Goal: Use online tool/utility: Utilize a website feature to perform a specific function

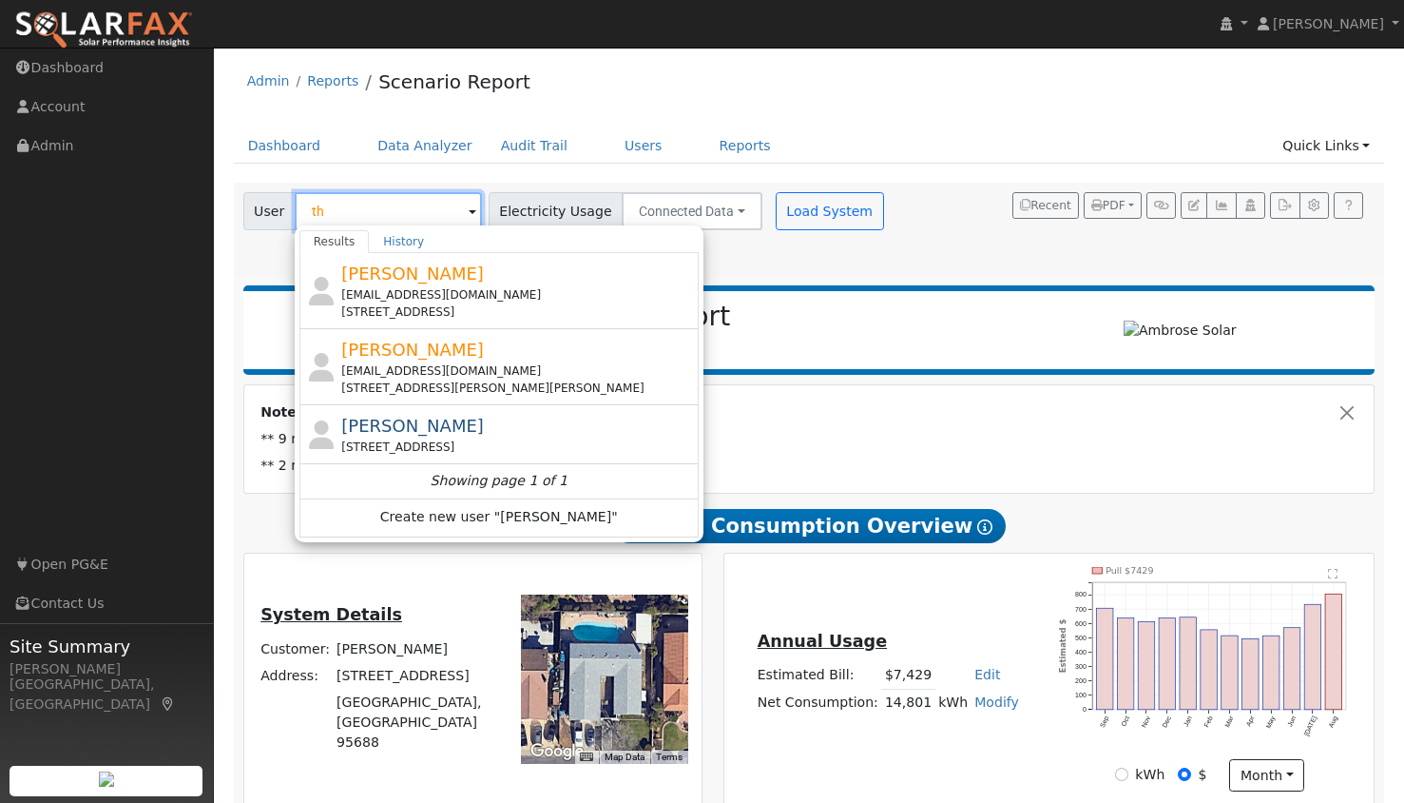
type input "t"
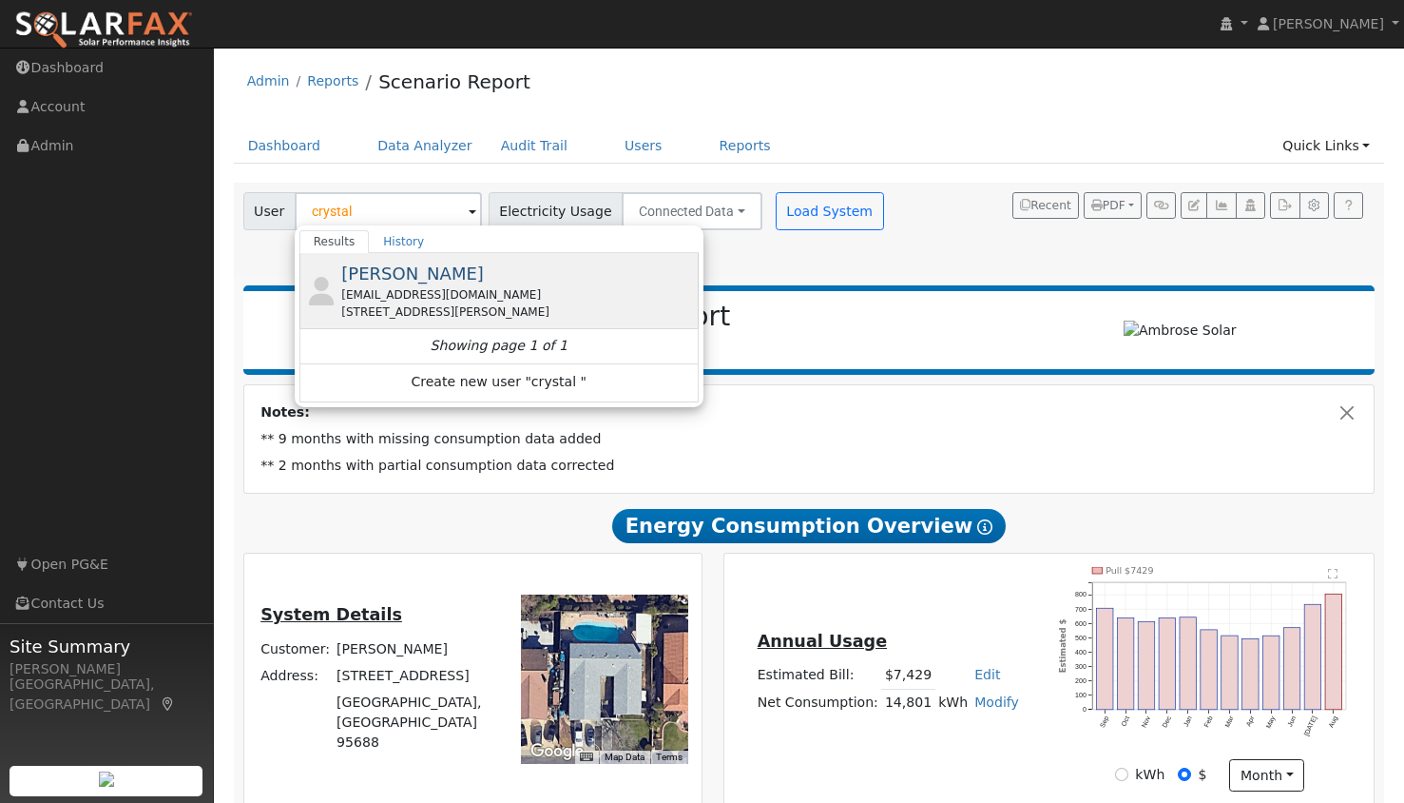
click at [405, 268] on span "[PERSON_NAME]" at bounding box center [412, 273] width 143 height 20
type input "[PERSON_NAME]"
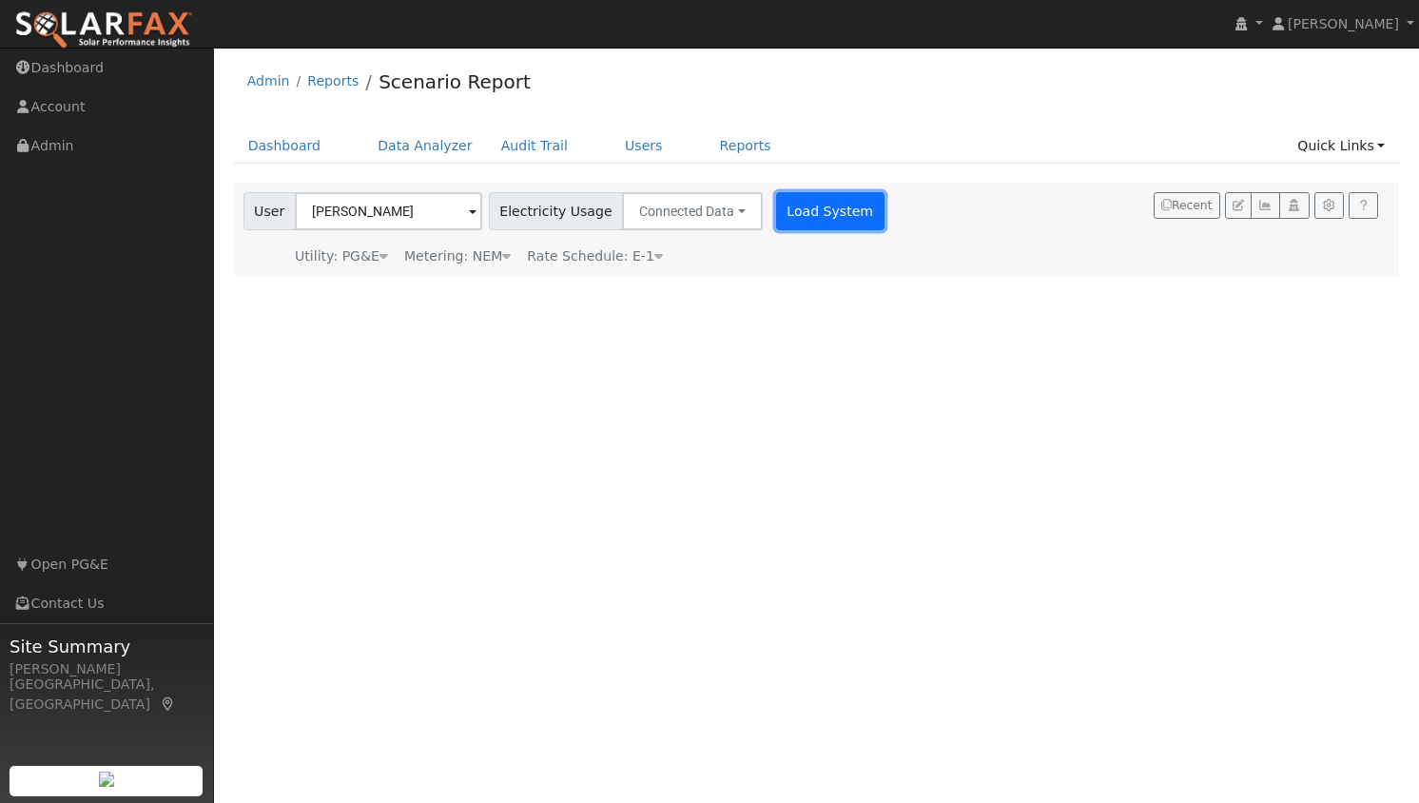
click at [803, 218] on button "Load System" at bounding box center [830, 211] width 108 height 38
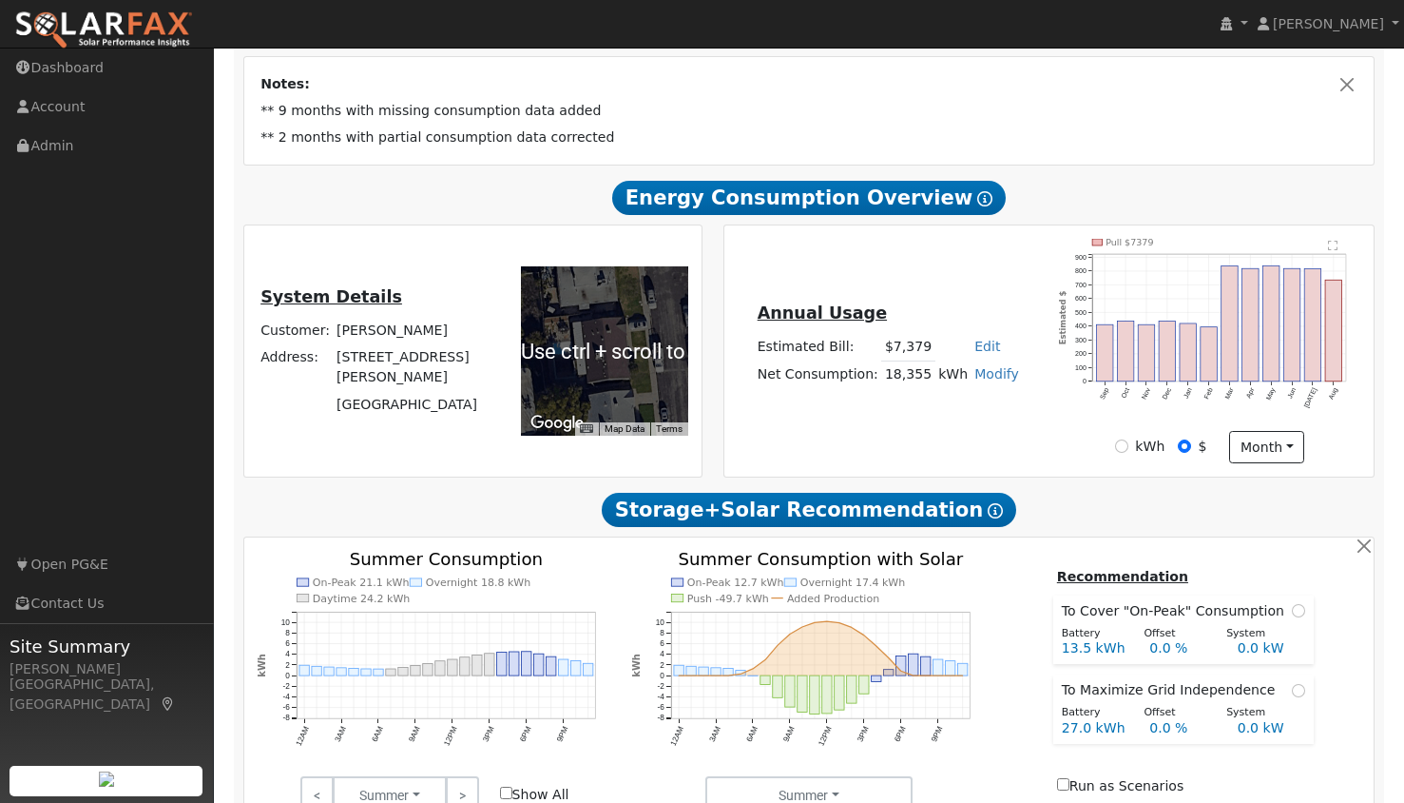
scroll to position [329, 0]
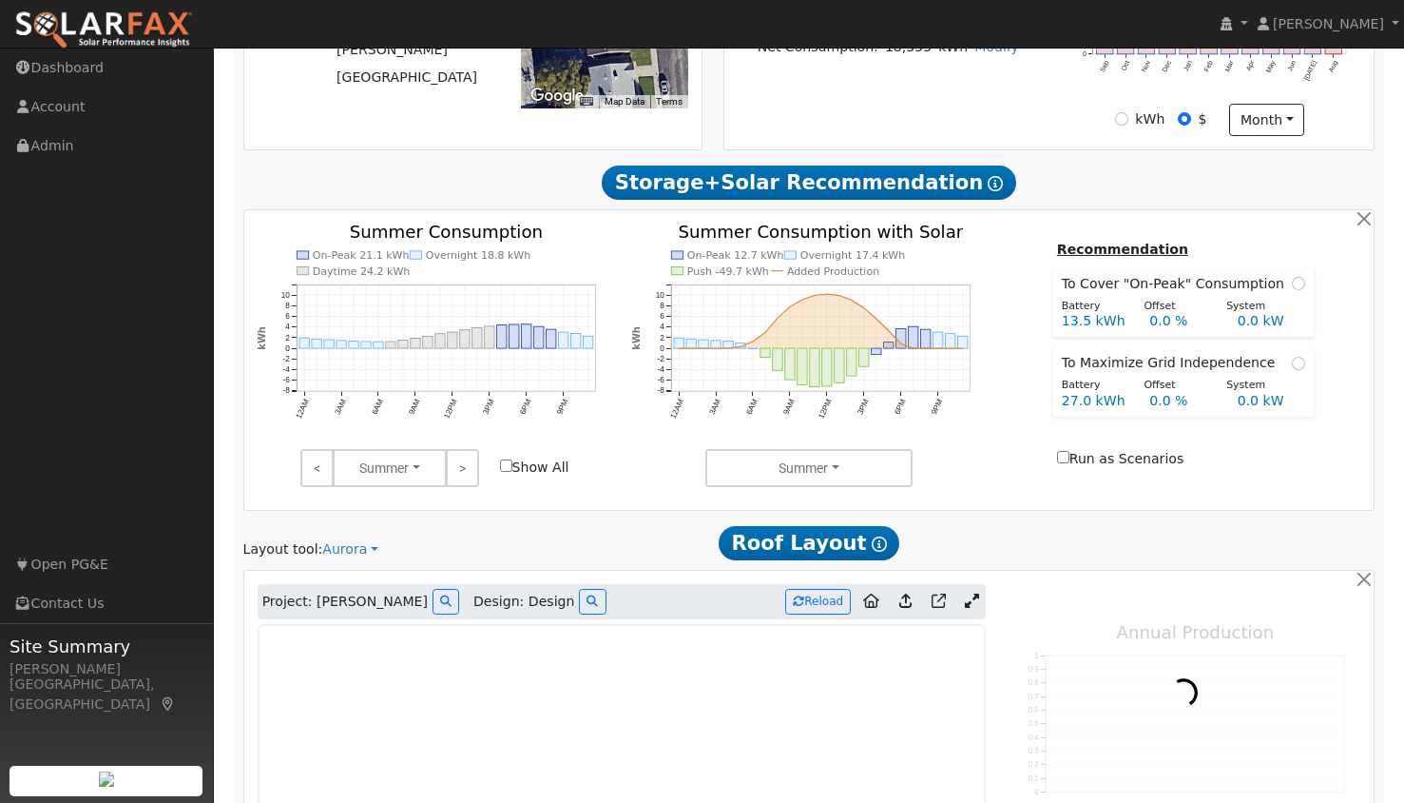
type input "14901"
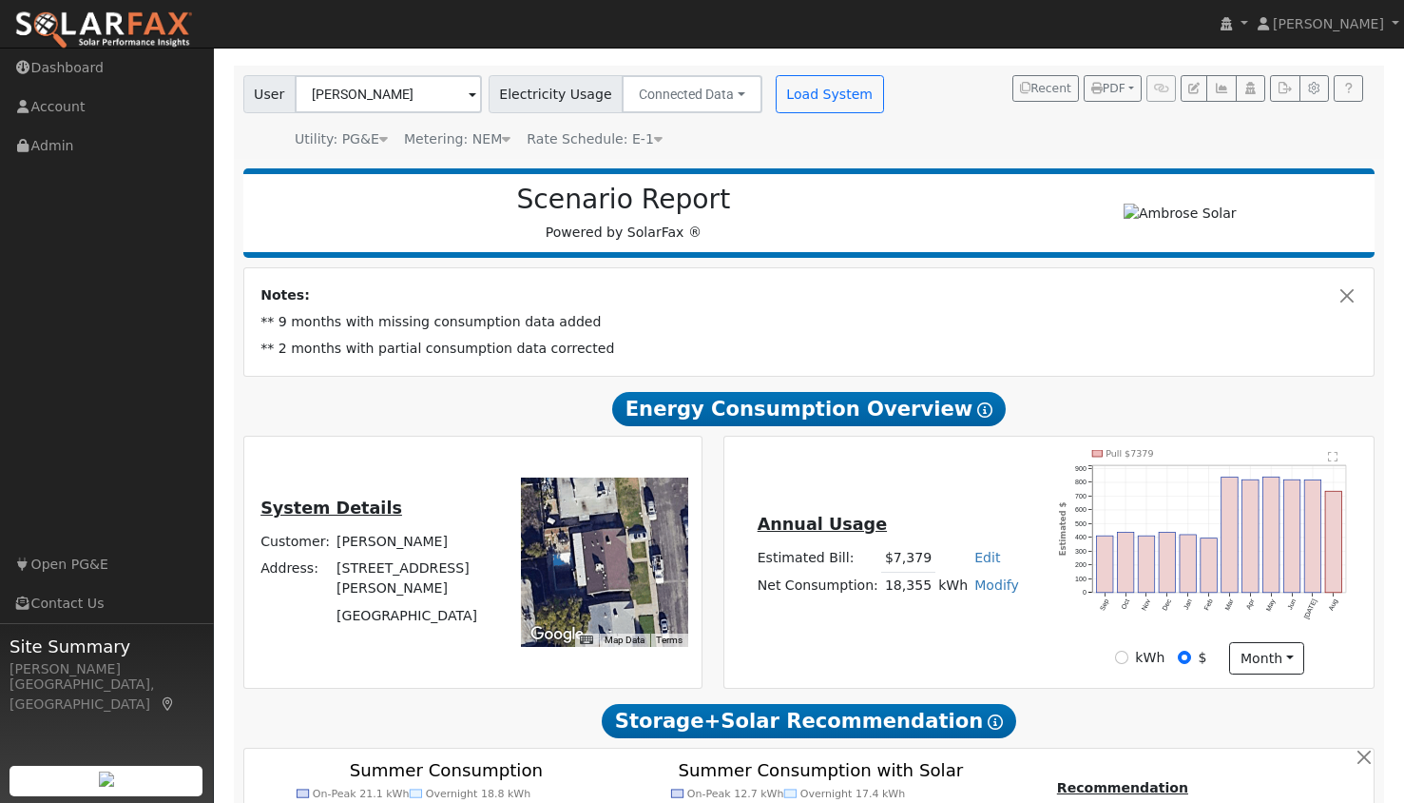
scroll to position [0, 0]
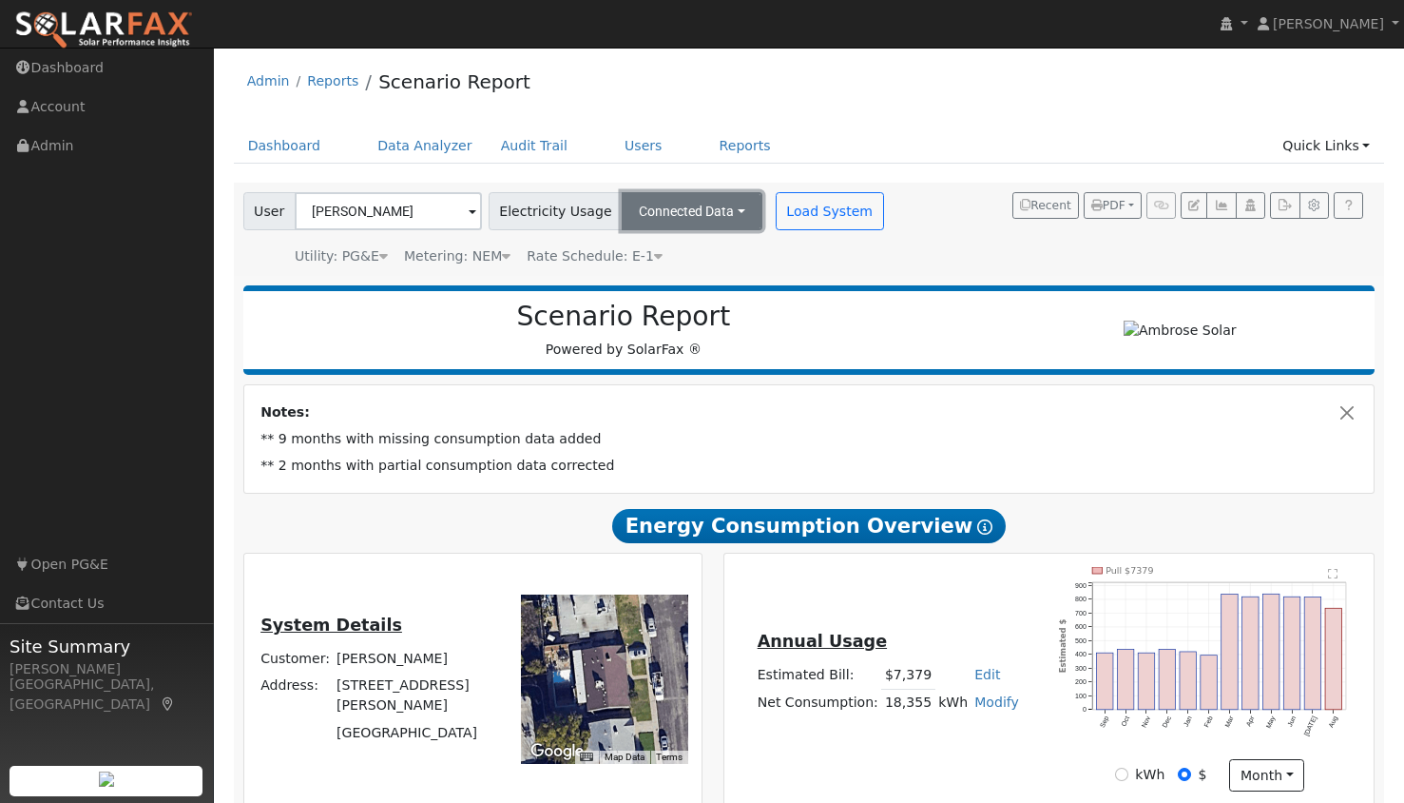
click at [634, 219] on button "Connected Data" at bounding box center [692, 211] width 141 height 38
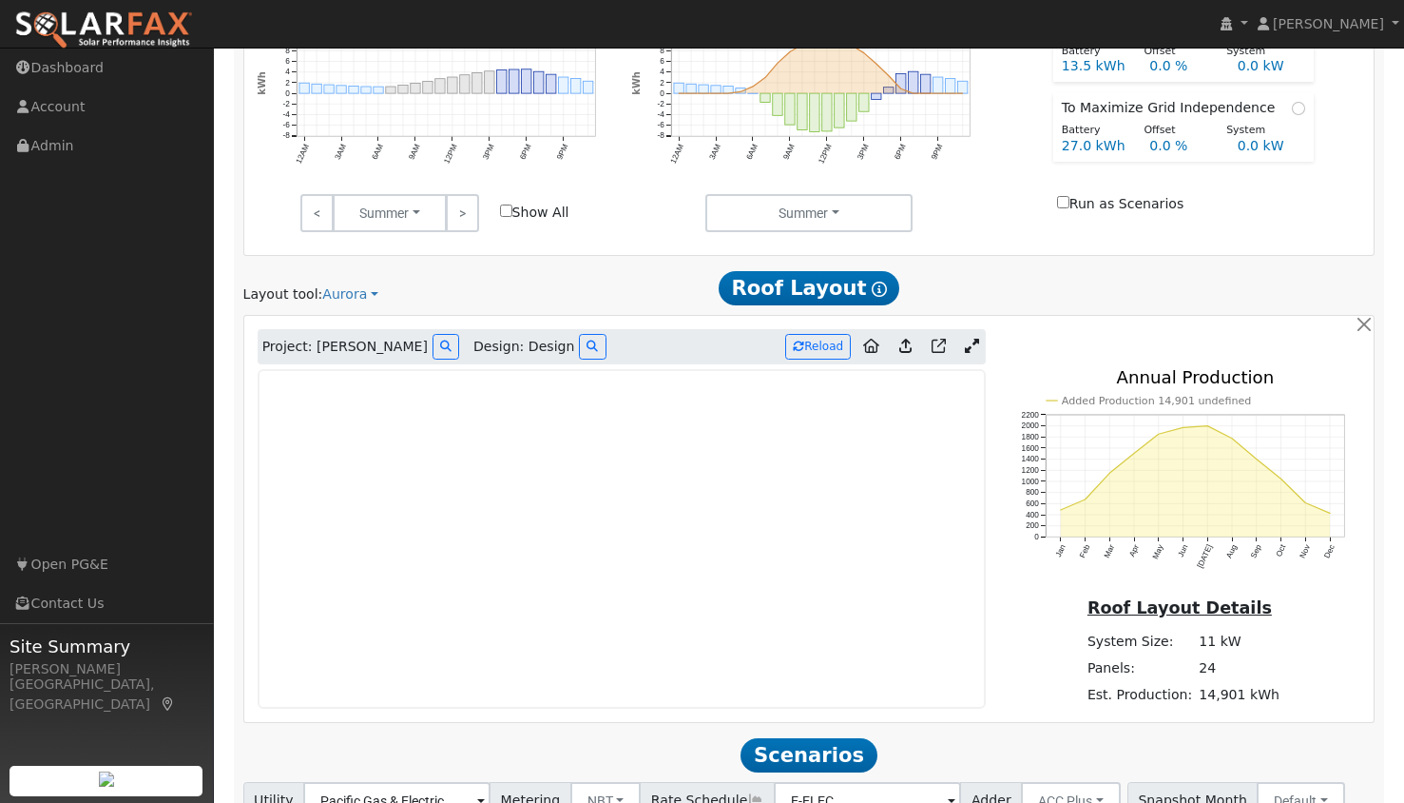
scroll to position [909, 0]
click at [973, 344] on icon at bounding box center [972, 346] width 14 height 14
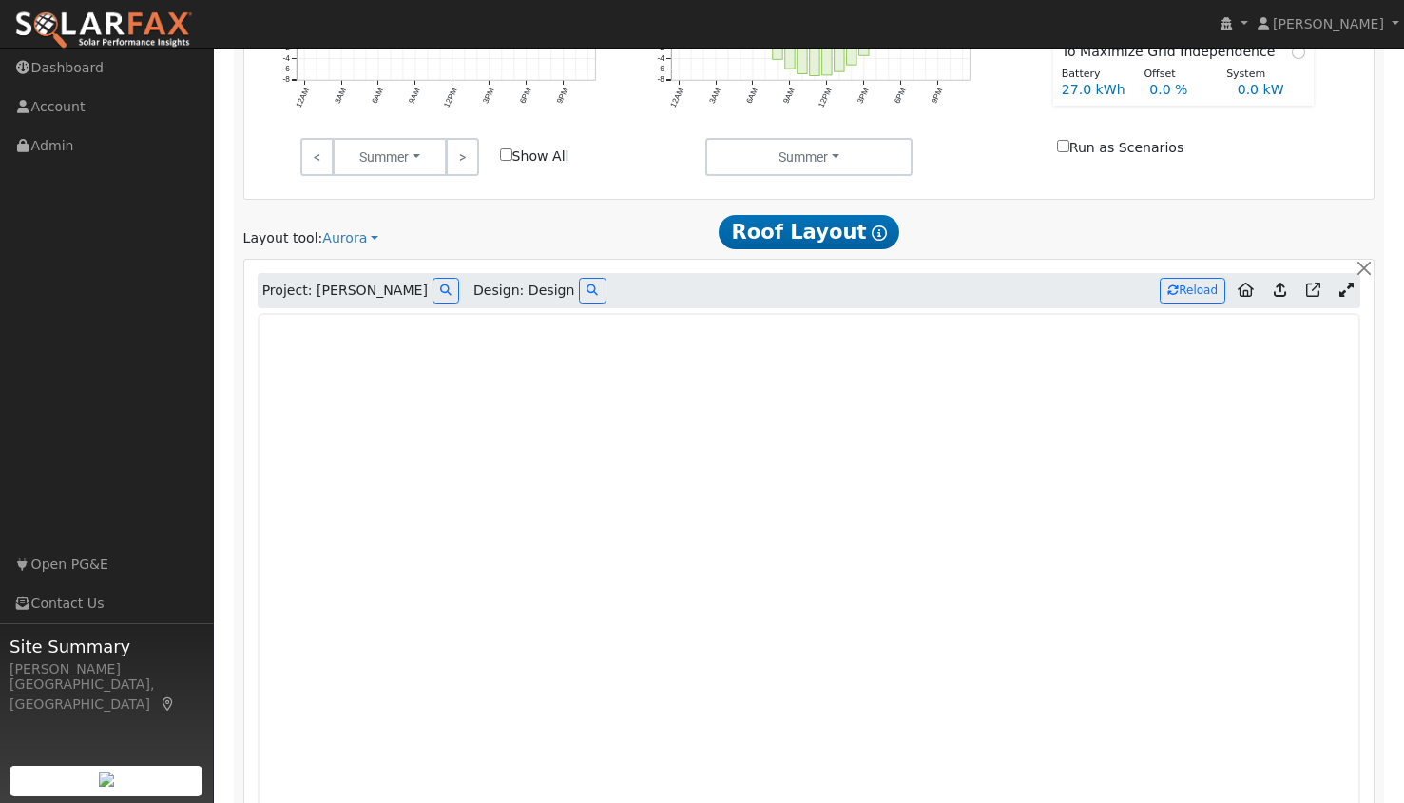
scroll to position [977, 0]
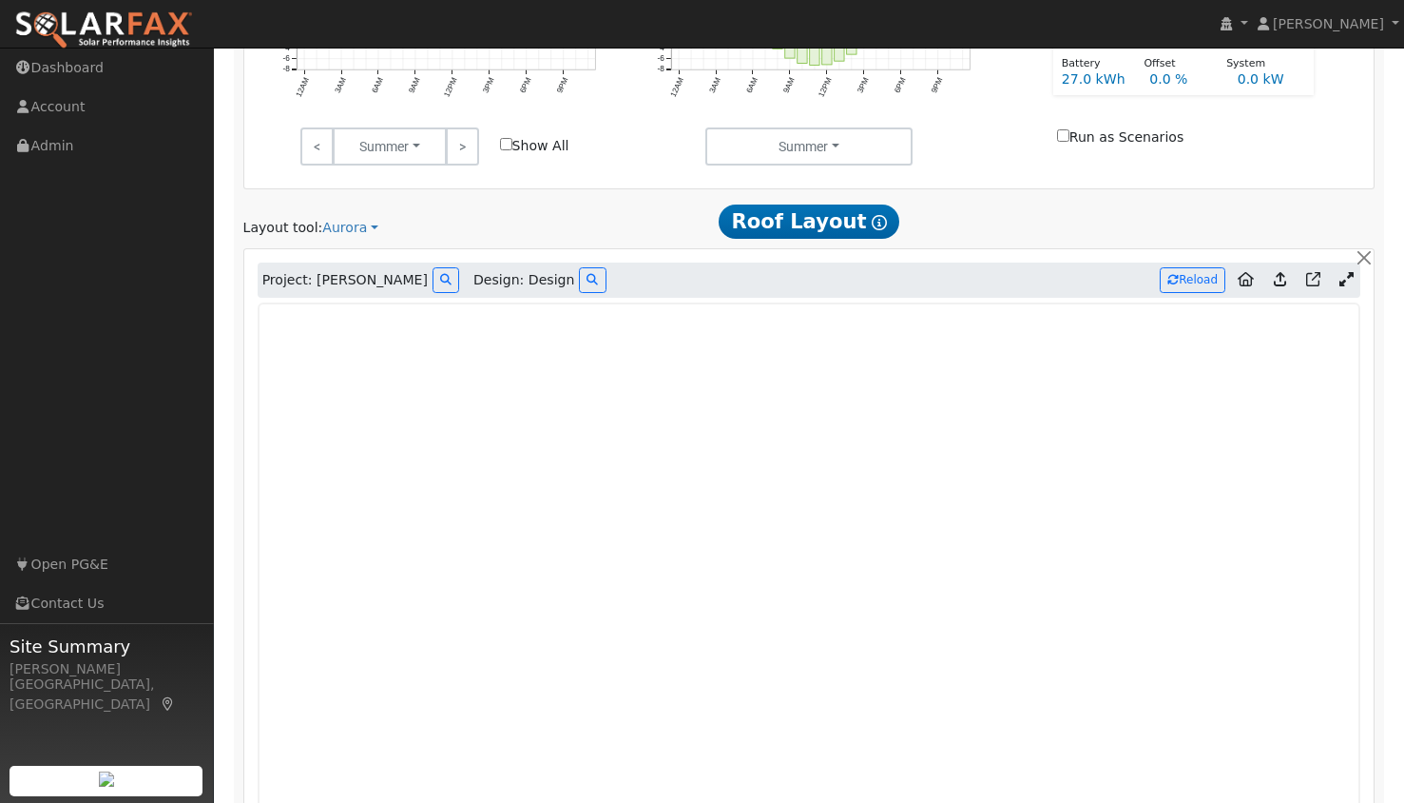
click at [1347, 311] on iframe at bounding box center [810, 675] width 1104 height 746
click at [1278, 281] on icon at bounding box center [1280, 279] width 12 height 14
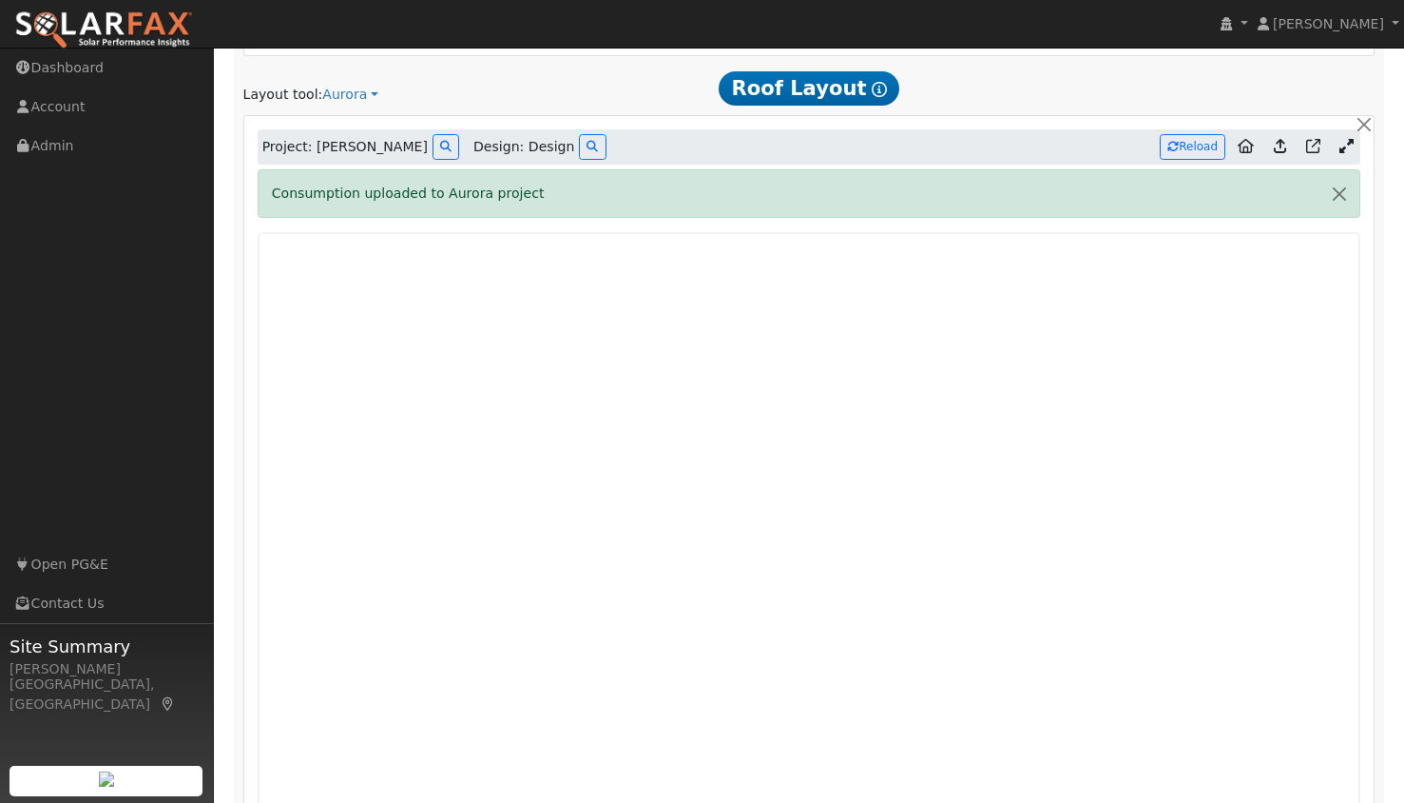
scroll to position [1109, 0]
click at [1201, 146] on button "Reload" at bounding box center [1193, 148] width 66 height 26
click at [1339, 187] on button "button" at bounding box center [1340, 194] width 40 height 47
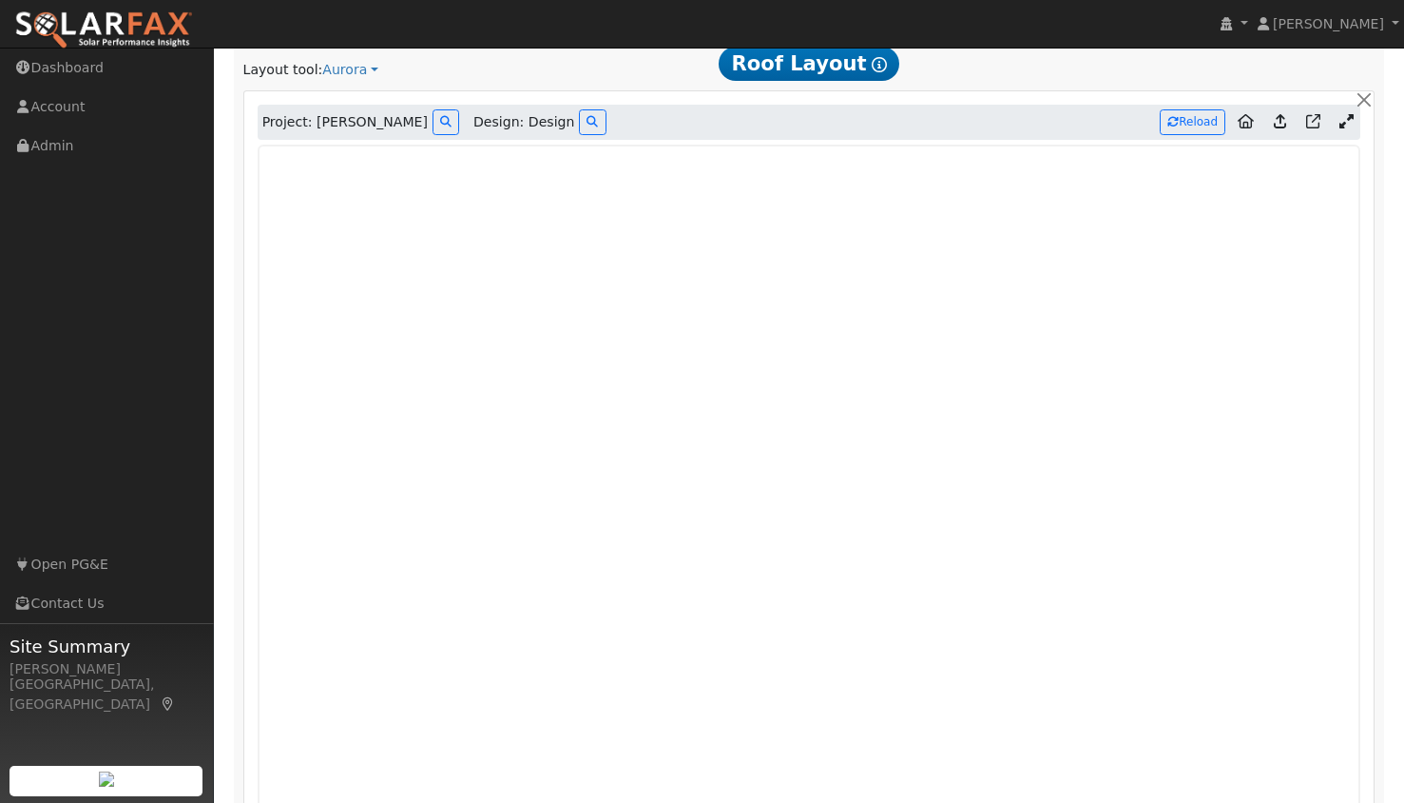
scroll to position [1133, 0]
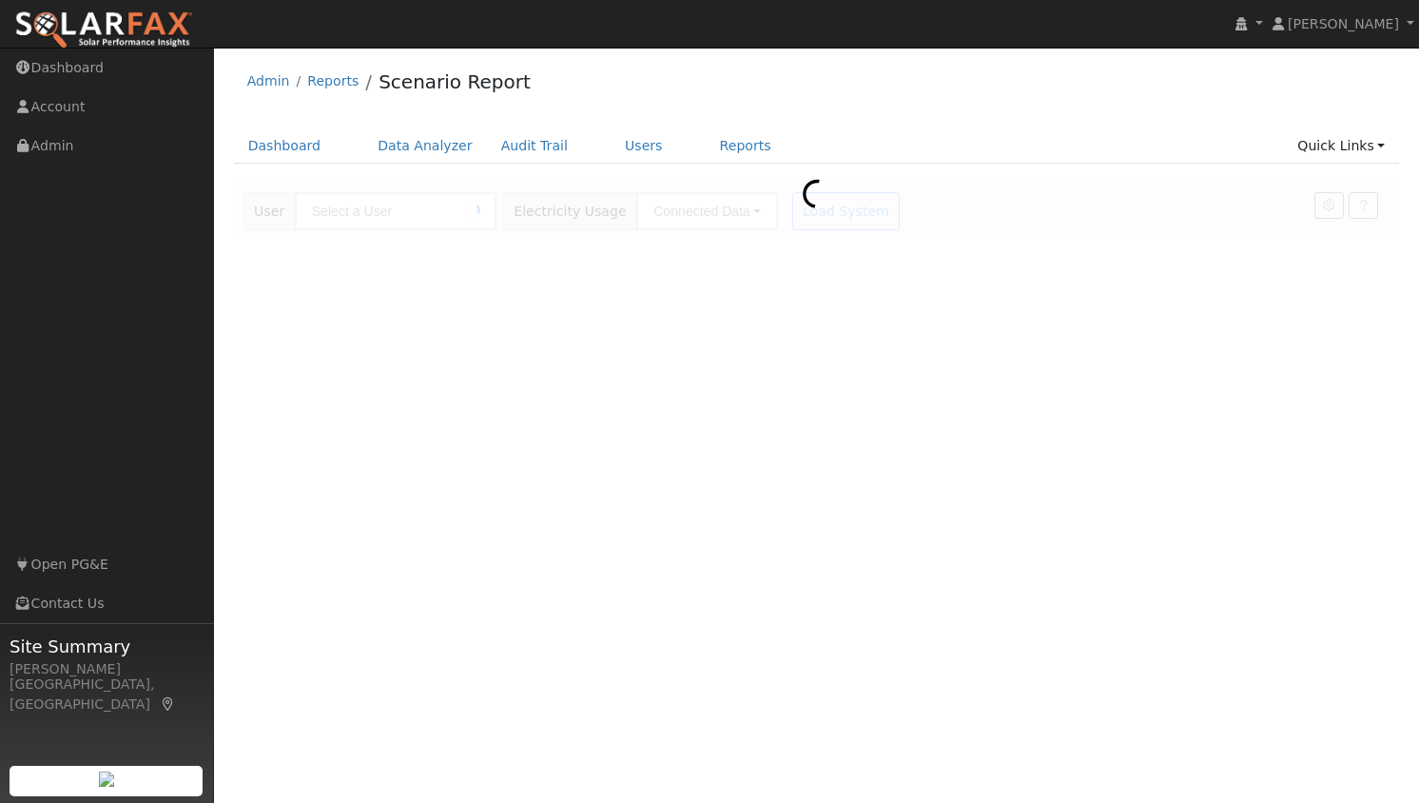
type input "William Linne"
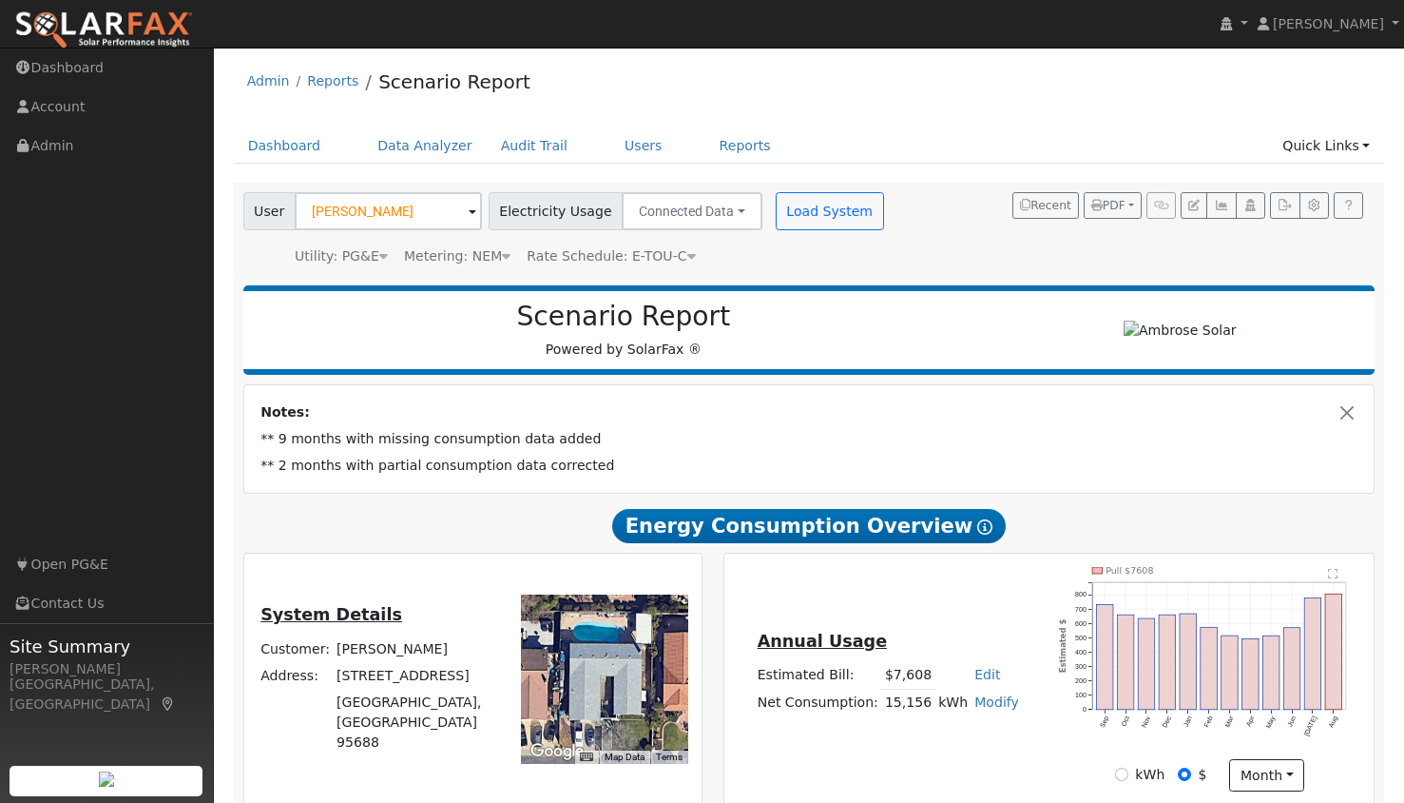
type input "15545"
click at [385, 326] on h2 "Scenario Report" at bounding box center [623, 316] width 723 height 32
click at [390, 207] on input "[PERSON_NAME]" at bounding box center [388, 211] width 187 height 38
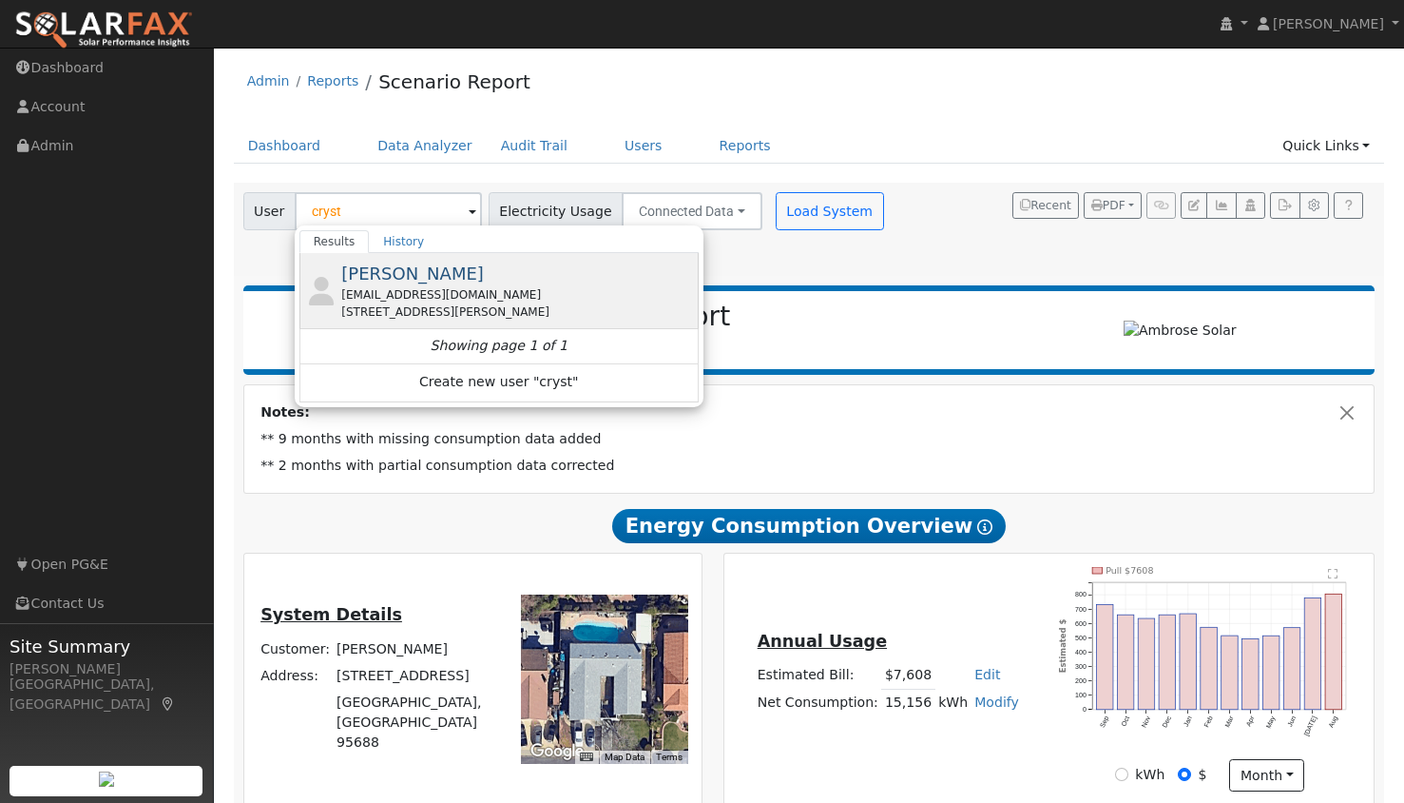
click at [409, 276] on span "[PERSON_NAME]" at bounding box center [412, 273] width 143 height 20
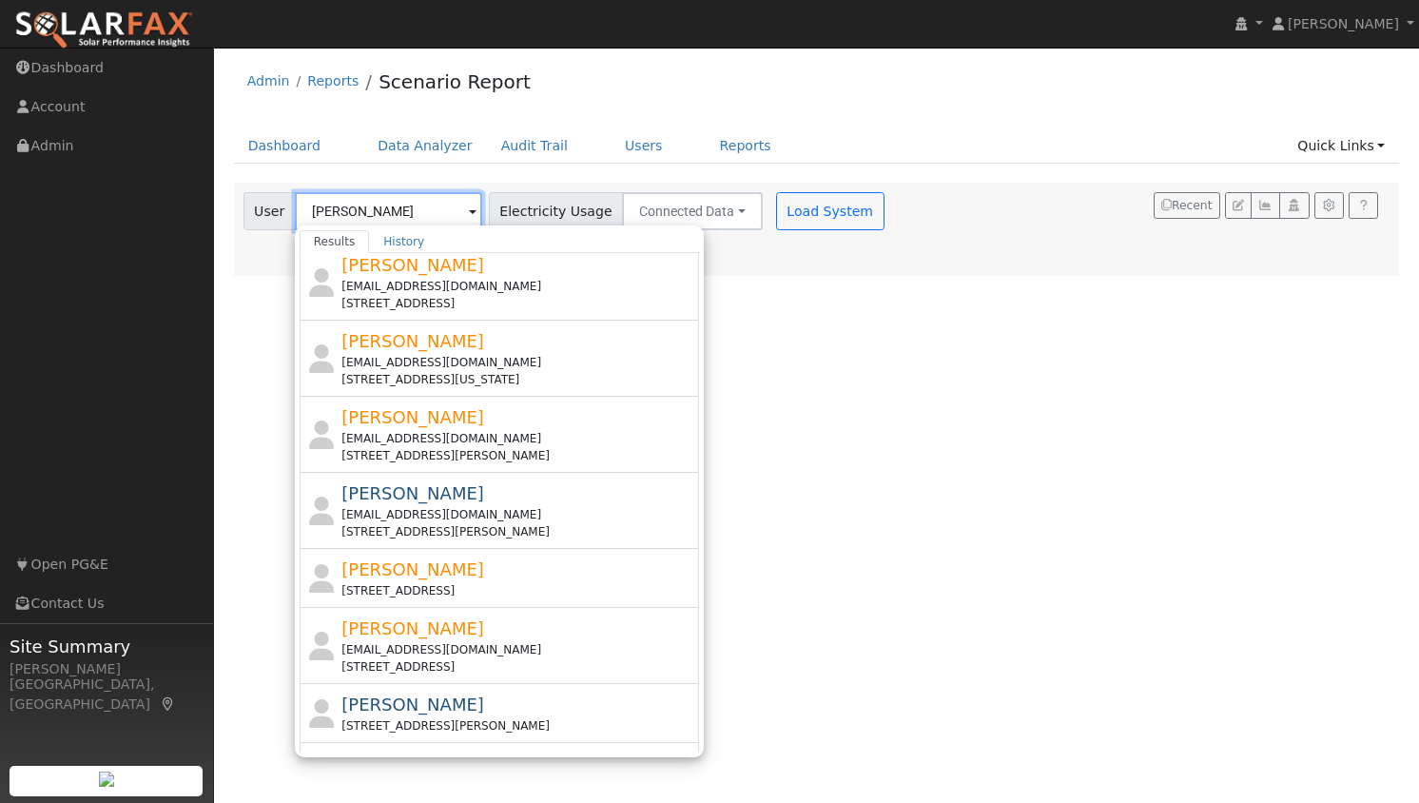
scroll to position [357, 0]
click at [415, 572] on span "[PERSON_NAME]" at bounding box center [412, 567] width 143 height 20
type input "[PERSON_NAME]"
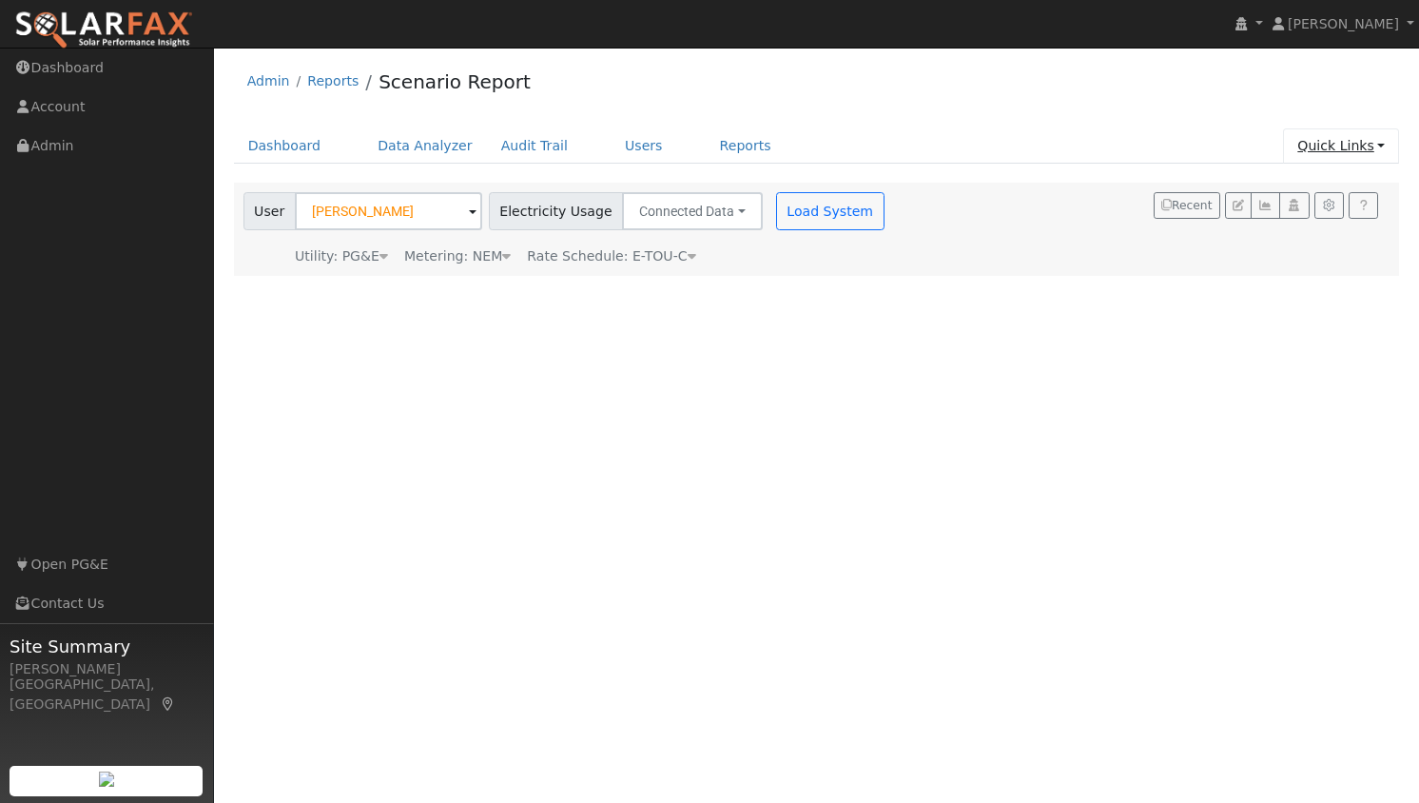
click at [1370, 163] on link "Quick Links" at bounding box center [1341, 145] width 116 height 35
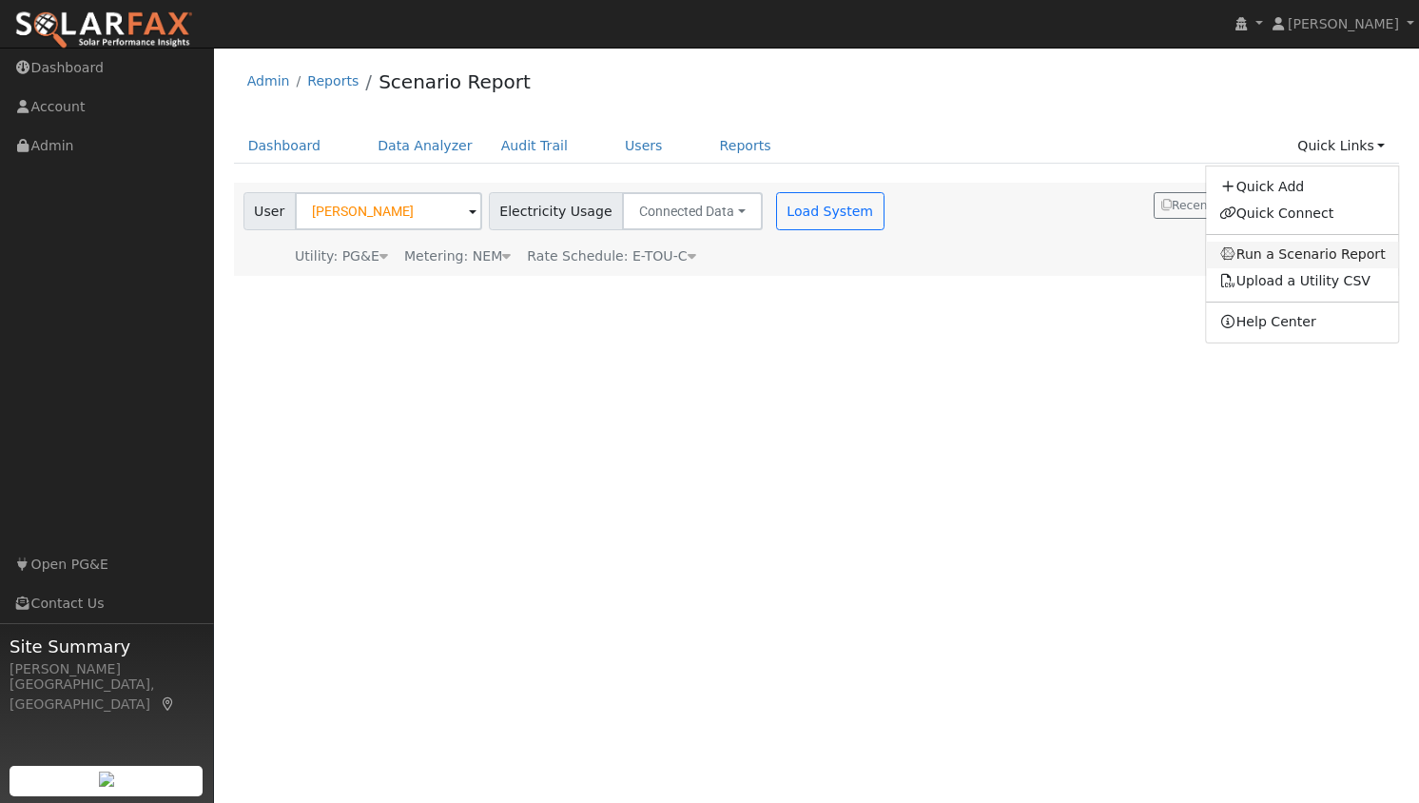
click at [1354, 264] on link "Run a Scenario Report" at bounding box center [1302, 255] width 193 height 27
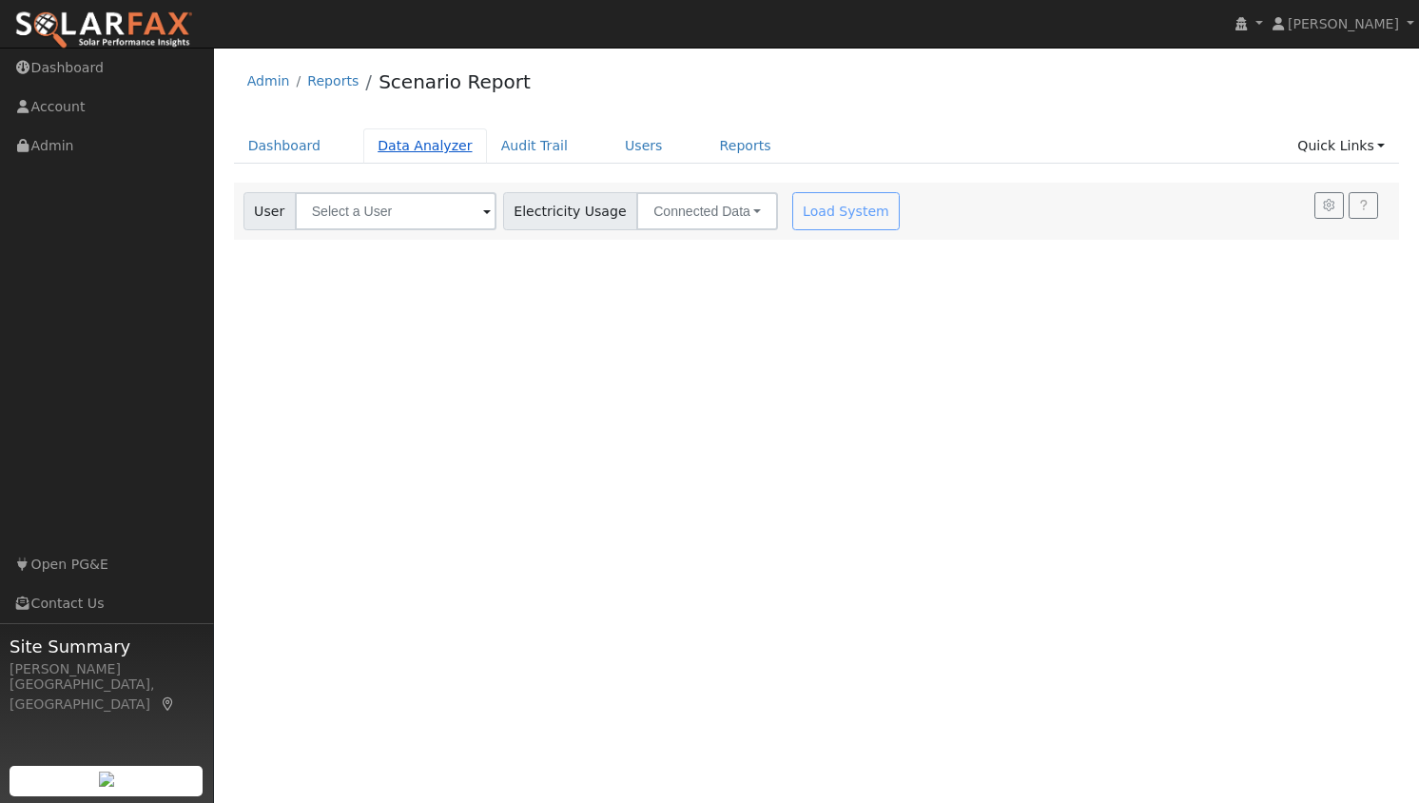
click at [413, 145] on link "Data Analyzer" at bounding box center [425, 145] width 124 height 35
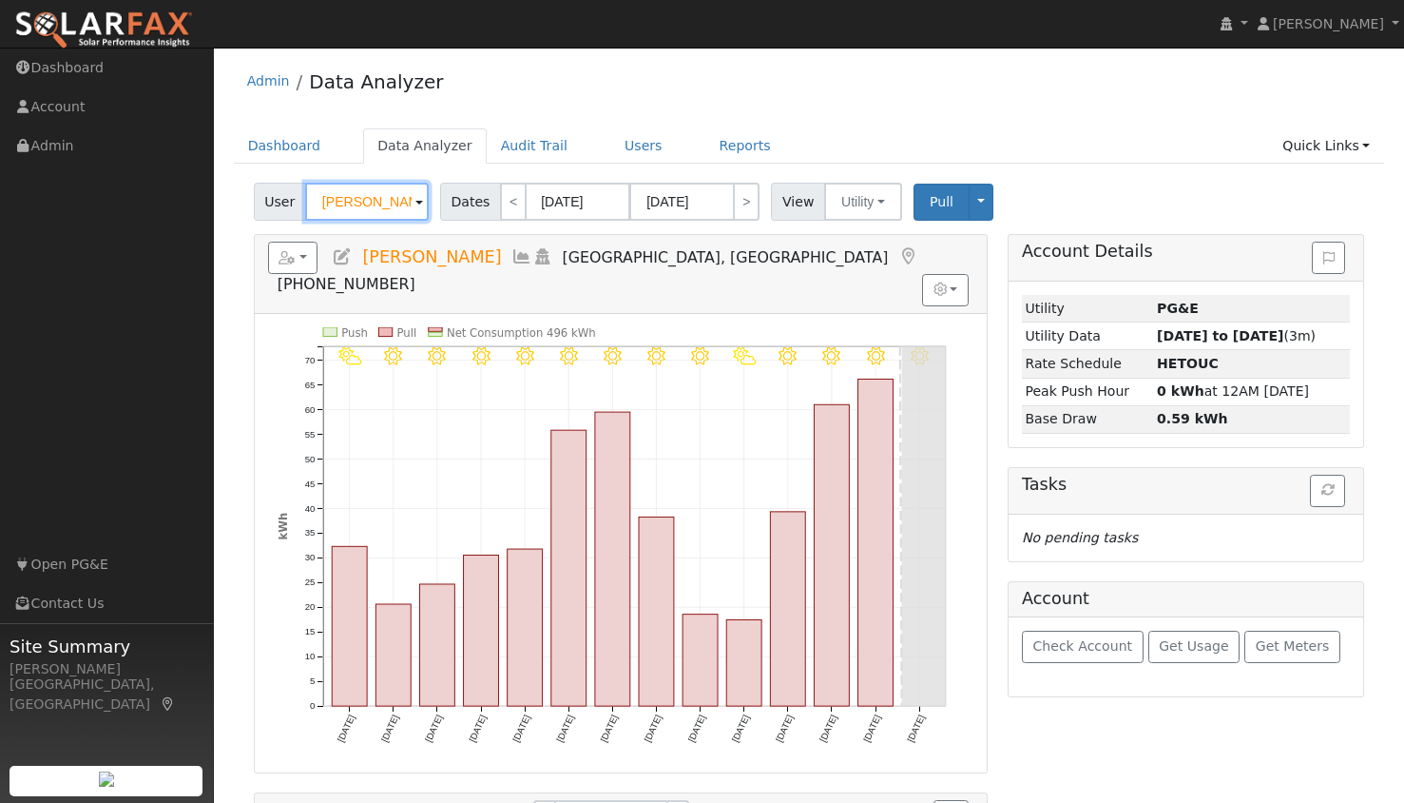
drag, startPoint x: 398, startPoint y: 202, endPoint x: 283, endPoint y: 213, distance: 115.6
click at [283, 213] on div "User William Linne" at bounding box center [344, 202] width 180 height 38
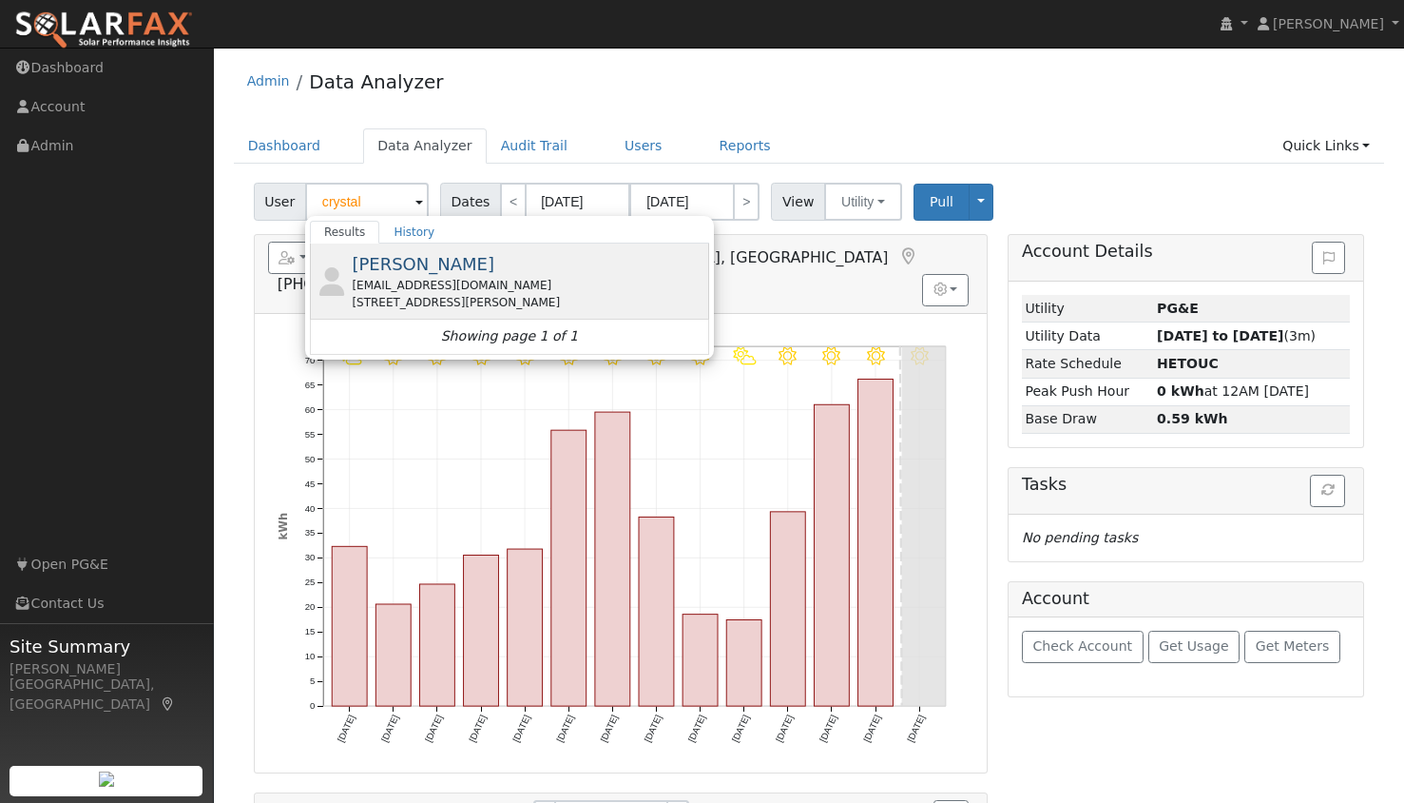
click at [404, 277] on div "[EMAIL_ADDRESS][DOMAIN_NAME]" at bounding box center [528, 285] width 353 height 17
type input "[PERSON_NAME]"
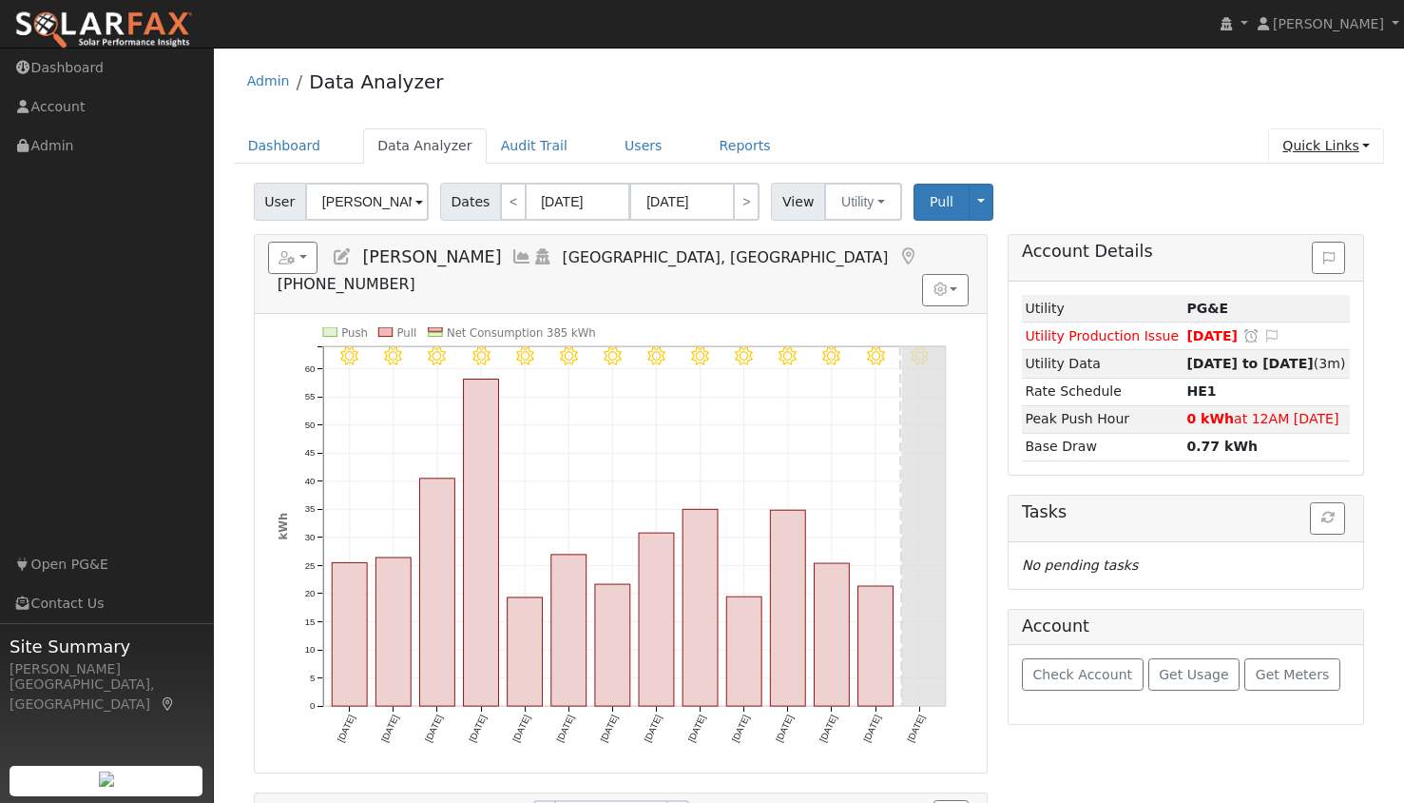
click at [1316, 138] on link "Quick Links" at bounding box center [1326, 145] width 116 height 35
click at [1291, 250] on link "Run a Scenario Report" at bounding box center [1287, 255] width 193 height 27
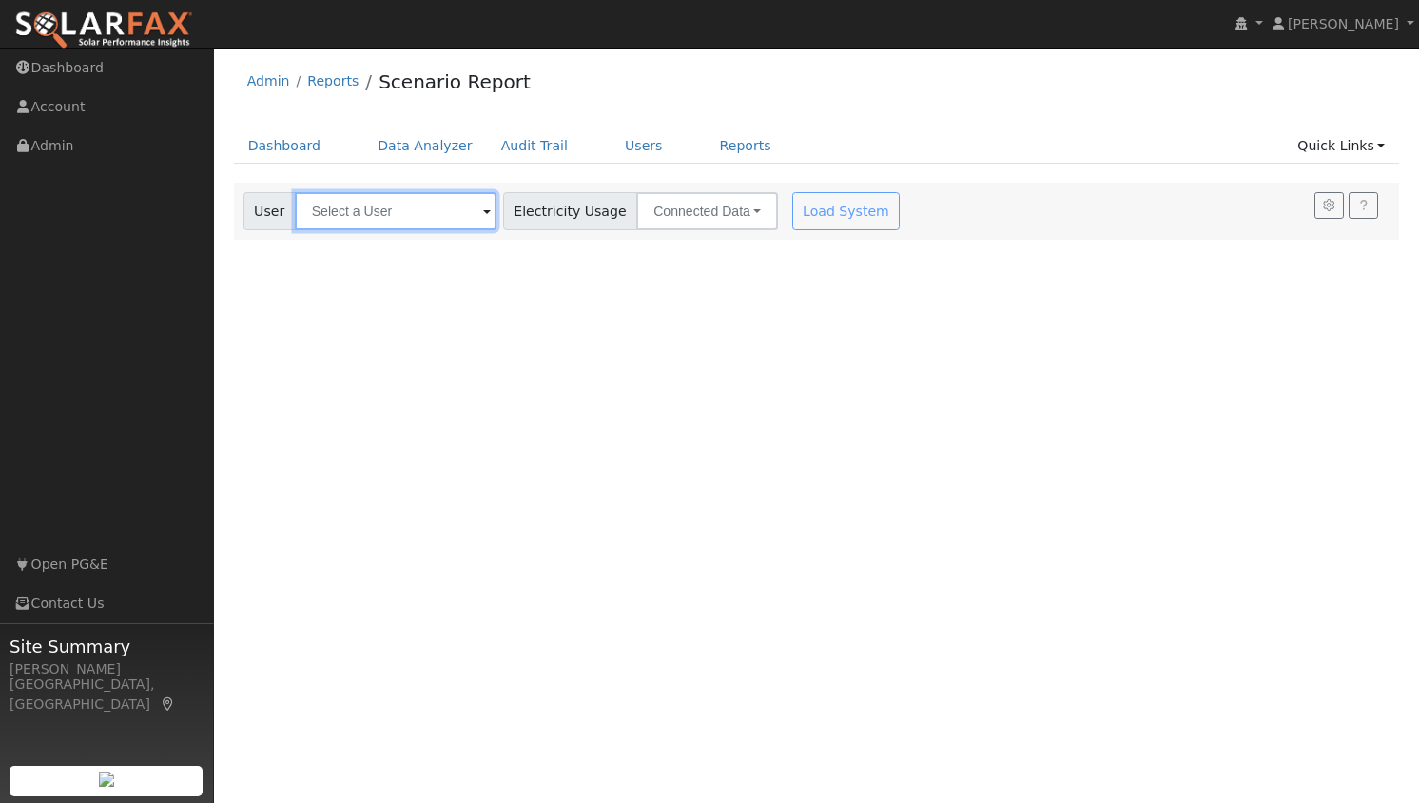
click at [425, 198] on input "text" at bounding box center [396, 211] width 202 height 38
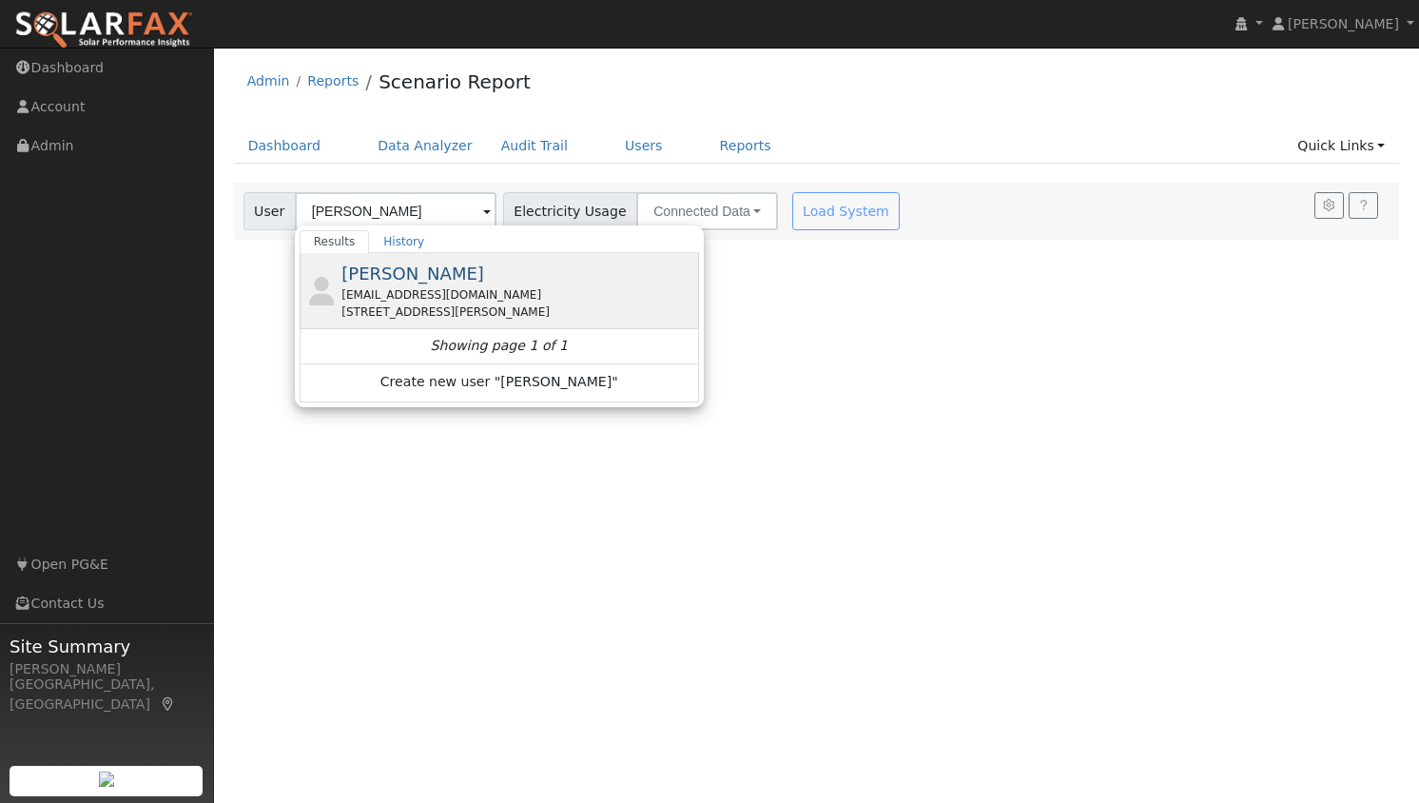
click at [454, 271] on div "[PERSON_NAME] [PERSON_NAME][EMAIL_ADDRESS][DOMAIN_NAME] [STREET_ADDRESS][PERSON…" at bounding box center [517, 291] width 353 height 60
type input "[PERSON_NAME]"
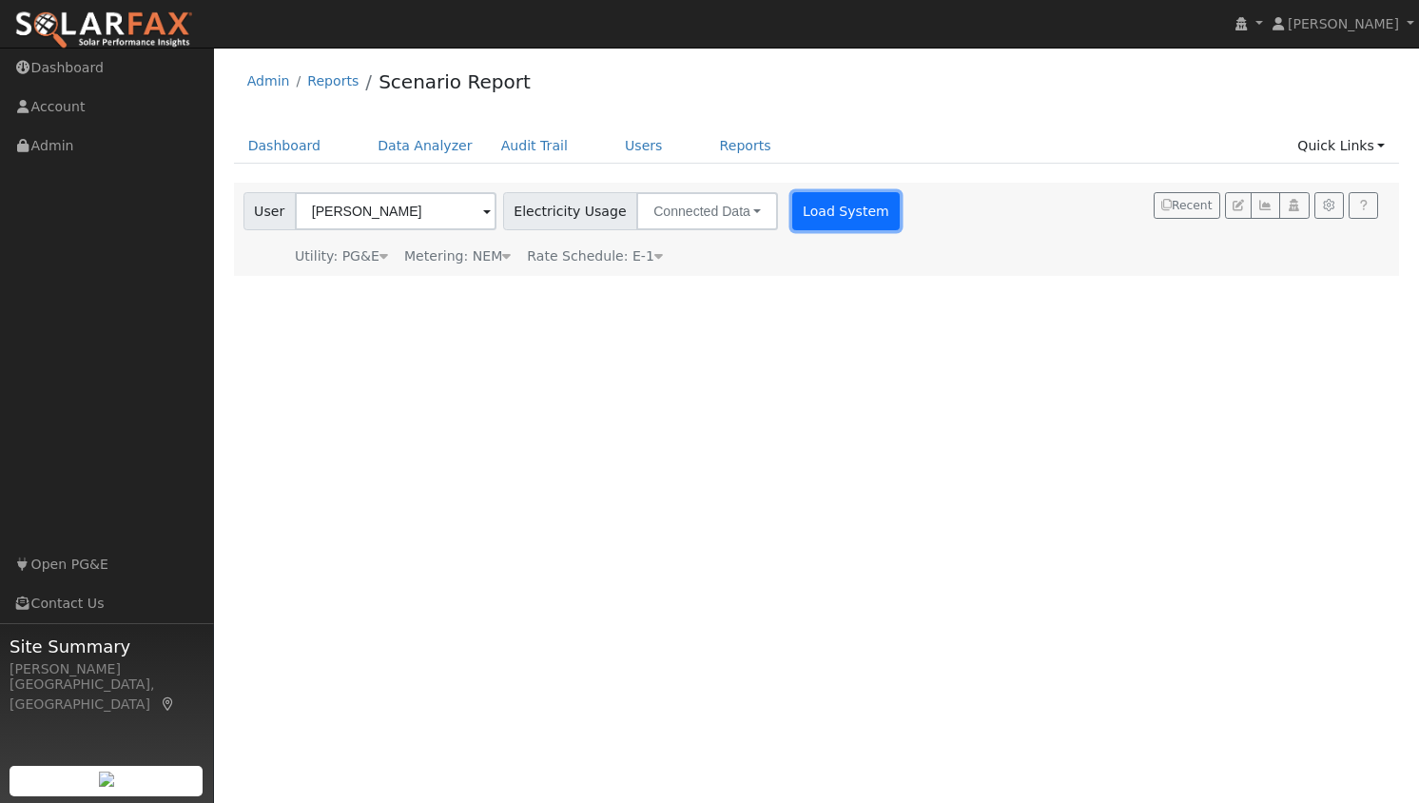
click at [812, 211] on button "Load System" at bounding box center [846, 211] width 108 height 38
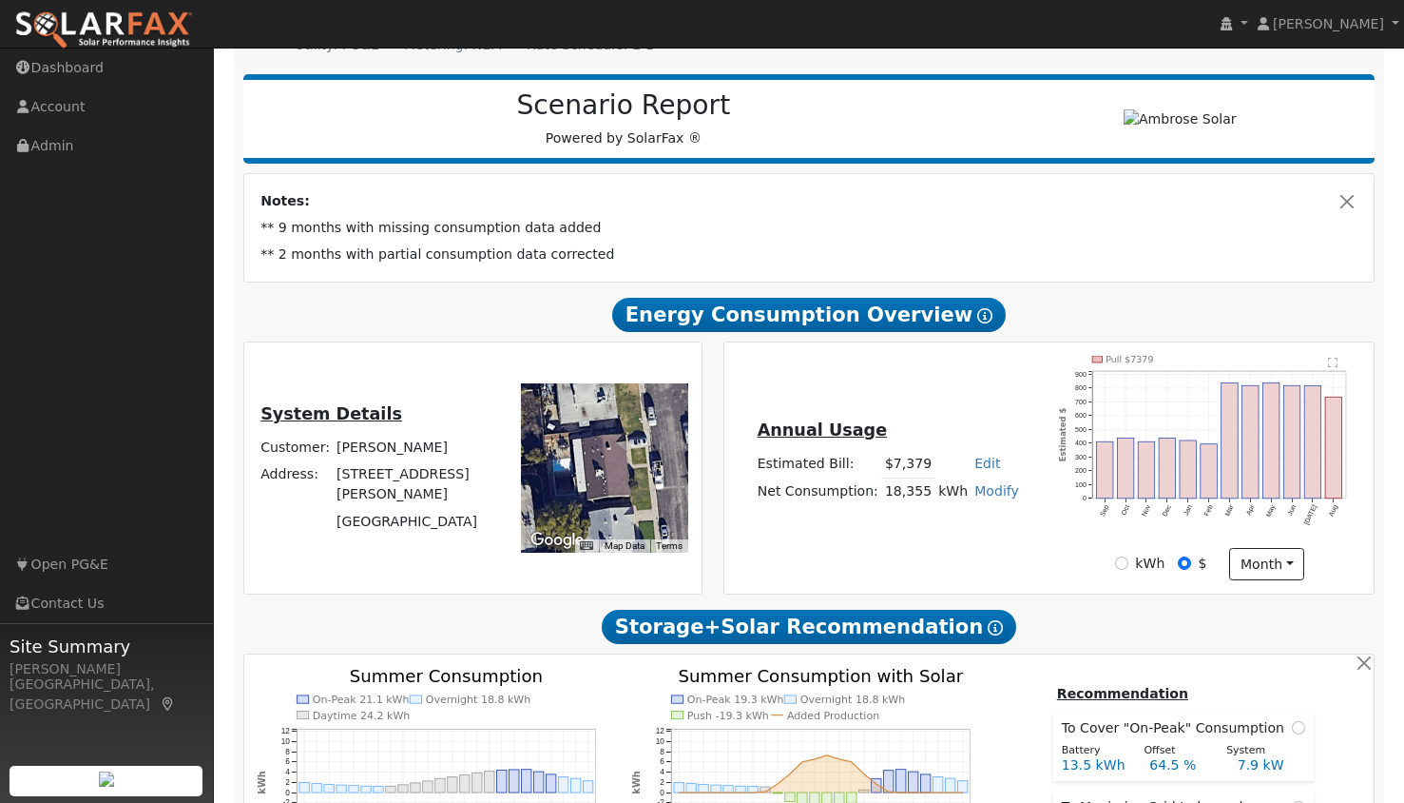
scroll to position [212, 0]
type input "14901"
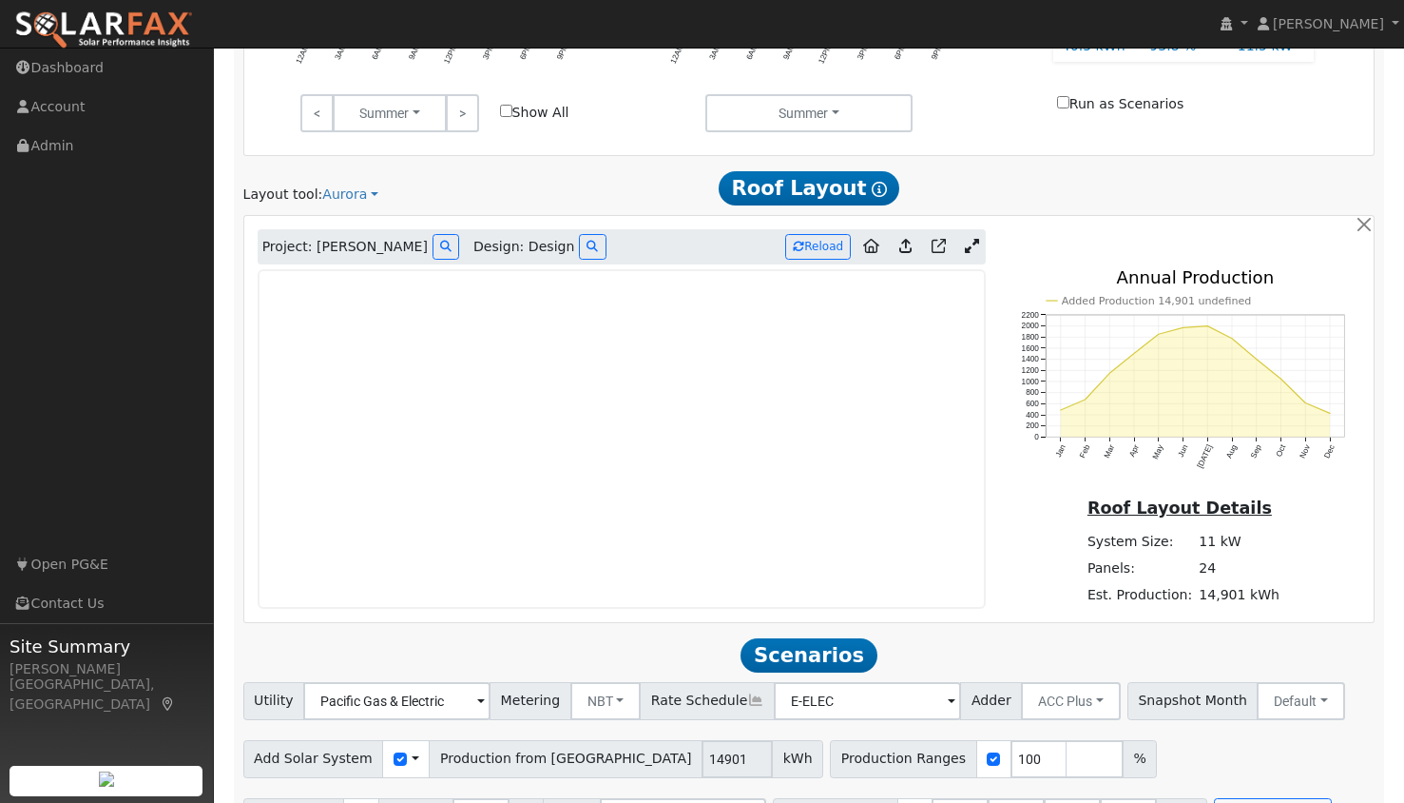
scroll to position [1003, 0]
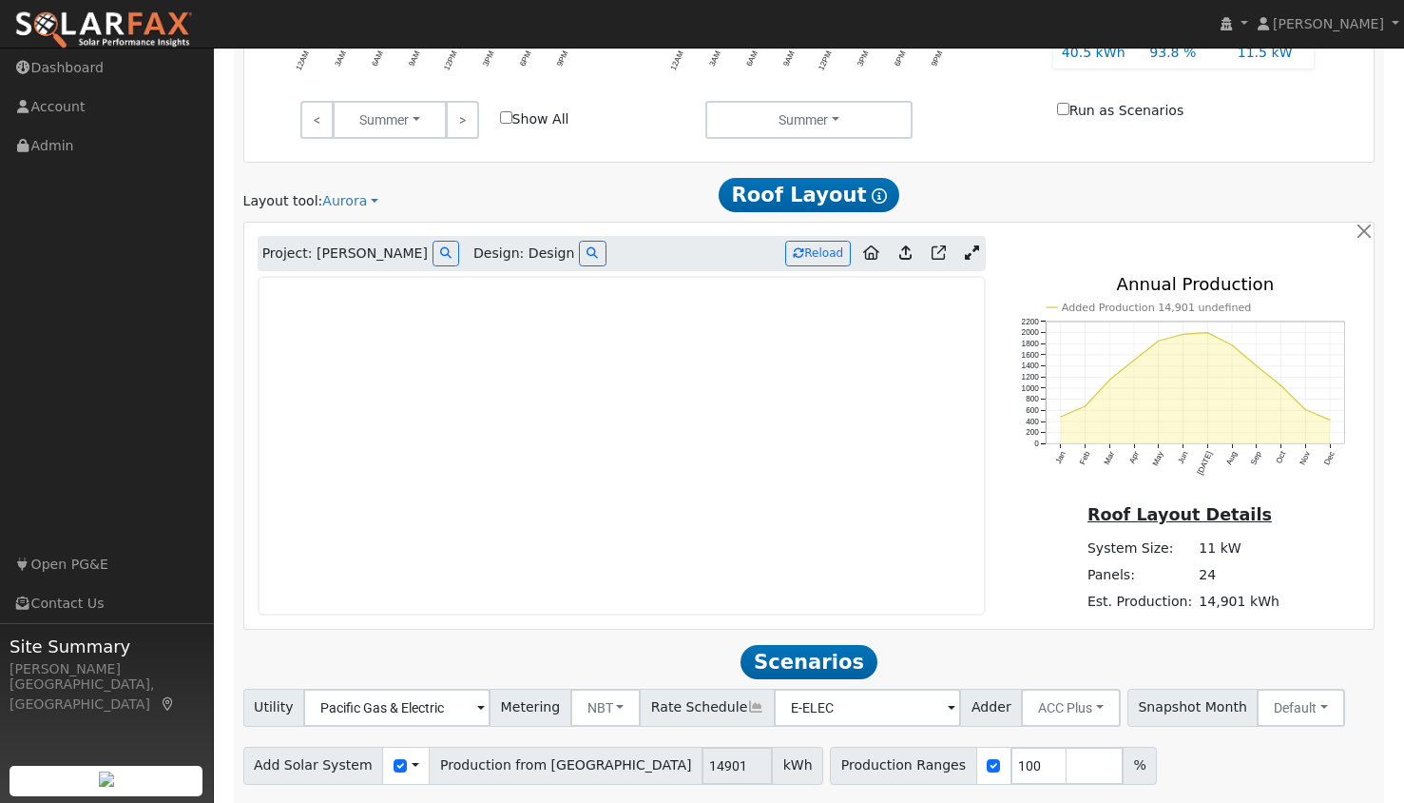
click at [977, 243] on link at bounding box center [972, 254] width 28 height 29
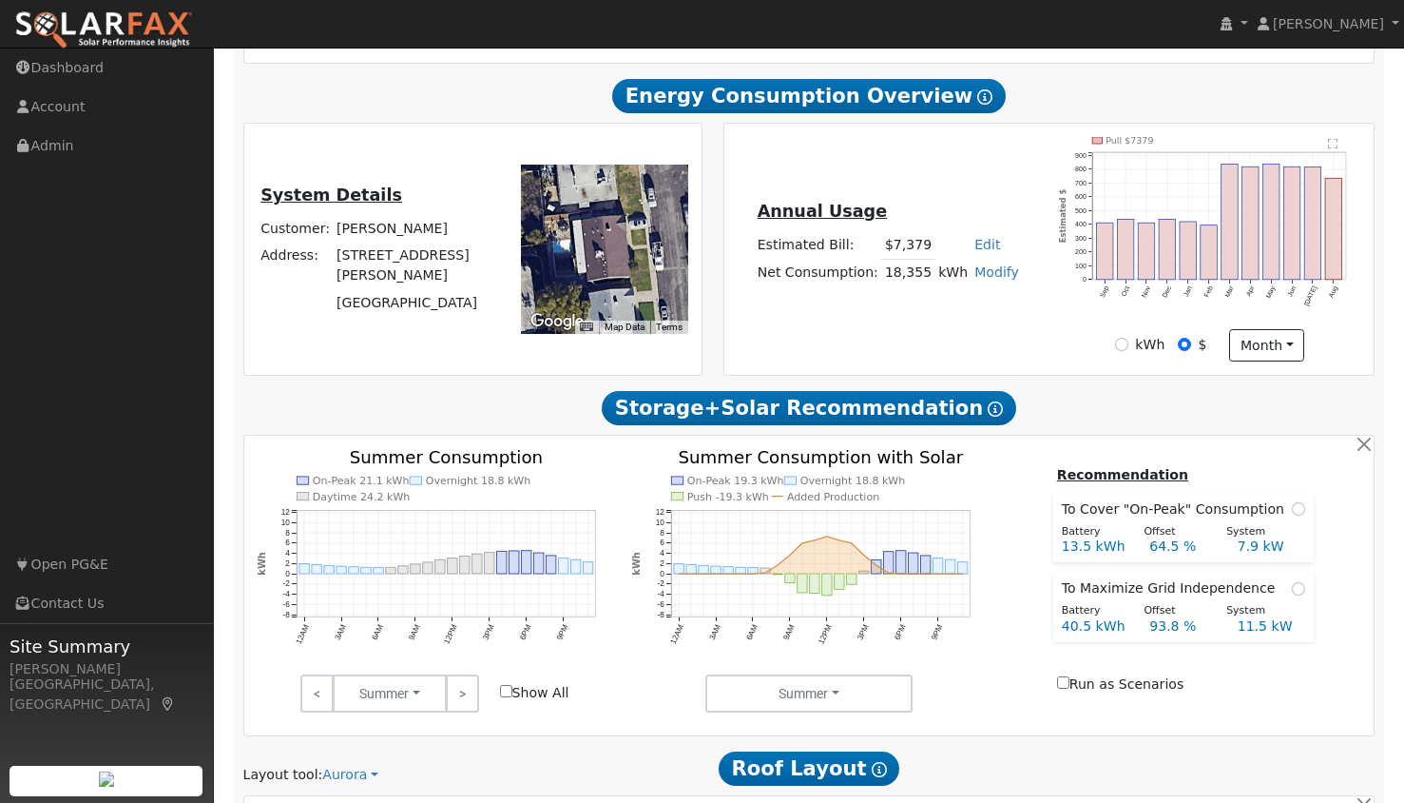
scroll to position [429, 0]
